Goal: Obtain resource: Download file/media

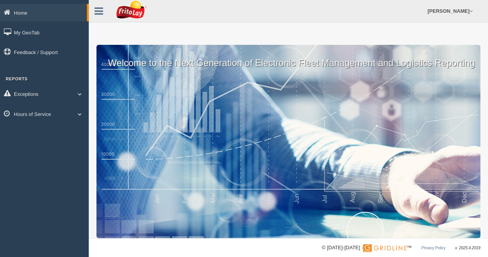
click at [79, 112] on span at bounding box center [80, 114] width 10 height 4
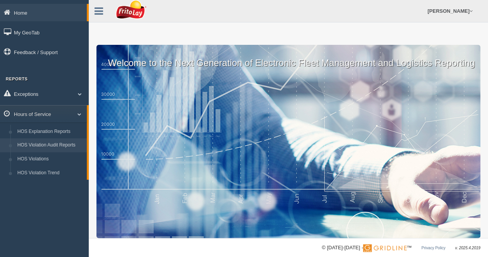
click at [52, 142] on link "HOS Violation Audit Reports" at bounding box center [50, 145] width 73 height 14
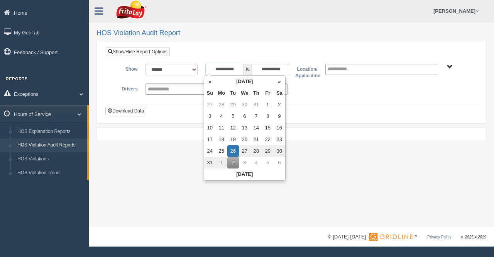
click at [238, 68] on input "**********" at bounding box center [224, 70] width 39 height 12
click at [209, 82] on th "«" at bounding box center [210, 82] width 12 height 12
click at [234, 103] on td "1" at bounding box center [235, 105] width 12 height 12
type input "**********"
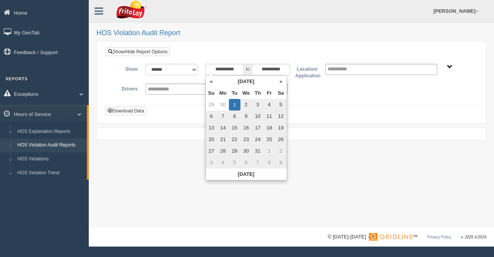
click at [451, 65] on span "BLUE RIDGE ZONE ZONE-MU01644 CHESAPEAKE BAY ZONE-MU01512 GREATER LOUISVILLE ZON…" at bounding box center [450, 67] width 6 height 6
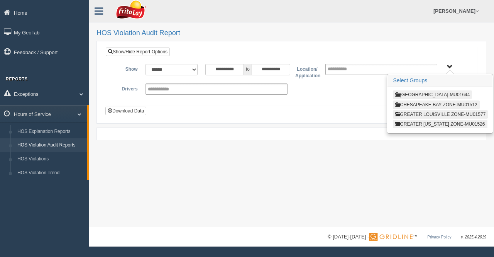
click at [437, 91] on button "BLUE RIDGE ZONE ZONE-MU01644" at bounding box center [432, 94] width 79 height 8
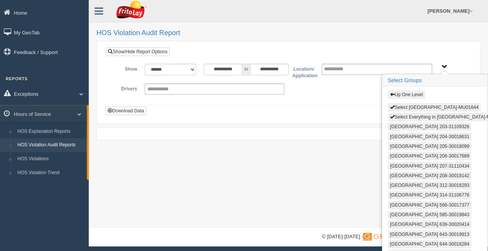
click at [419, 114] on button "Select Everything in BLUE RIDGE ZONE ZONE-MU01644" at bounding box center [448, 117] width 121 height 8
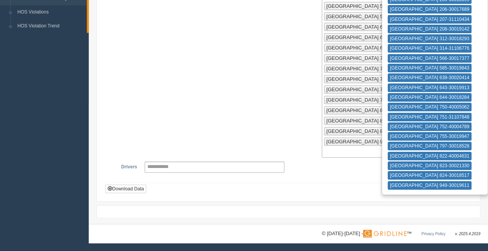
scroll to position [249, 0]
click at [126, 189] on button "Download Data" at bounding box center [125, 188] width 41 height 8
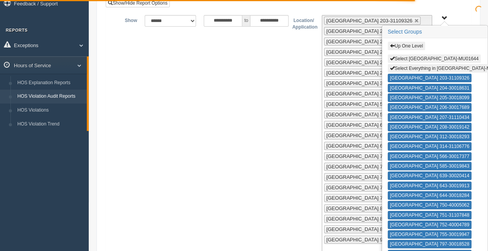
scroll to position [0, 0]
